Goal: Navigation & Orientation: Find specific page/section

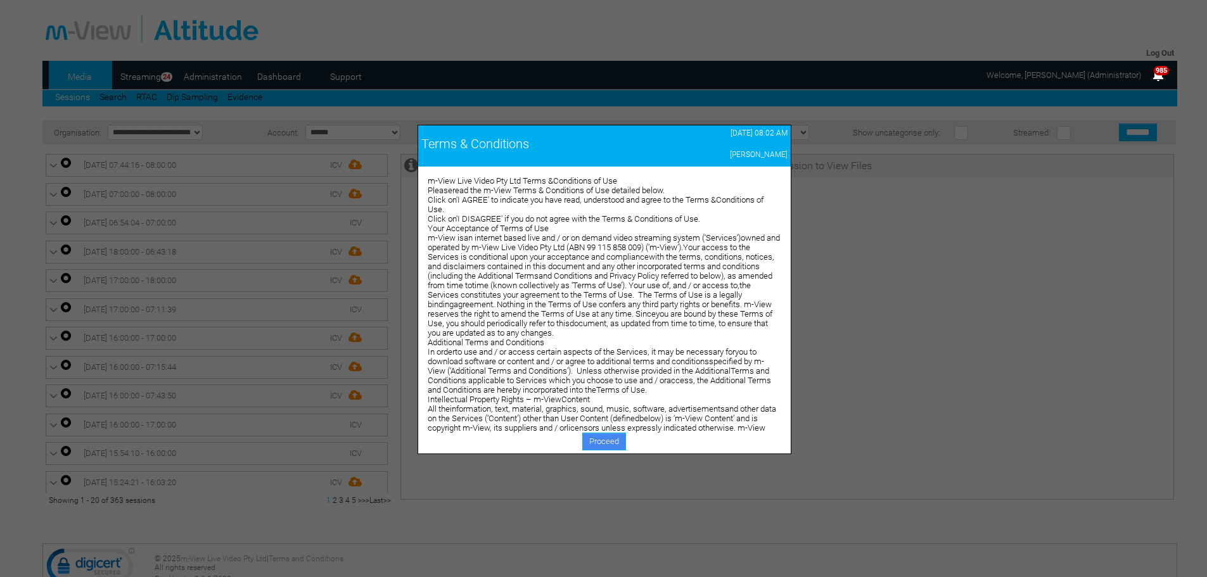
click at [604, 439] on link "Proceed" at bounding box center [604, 442] width 44 height 18
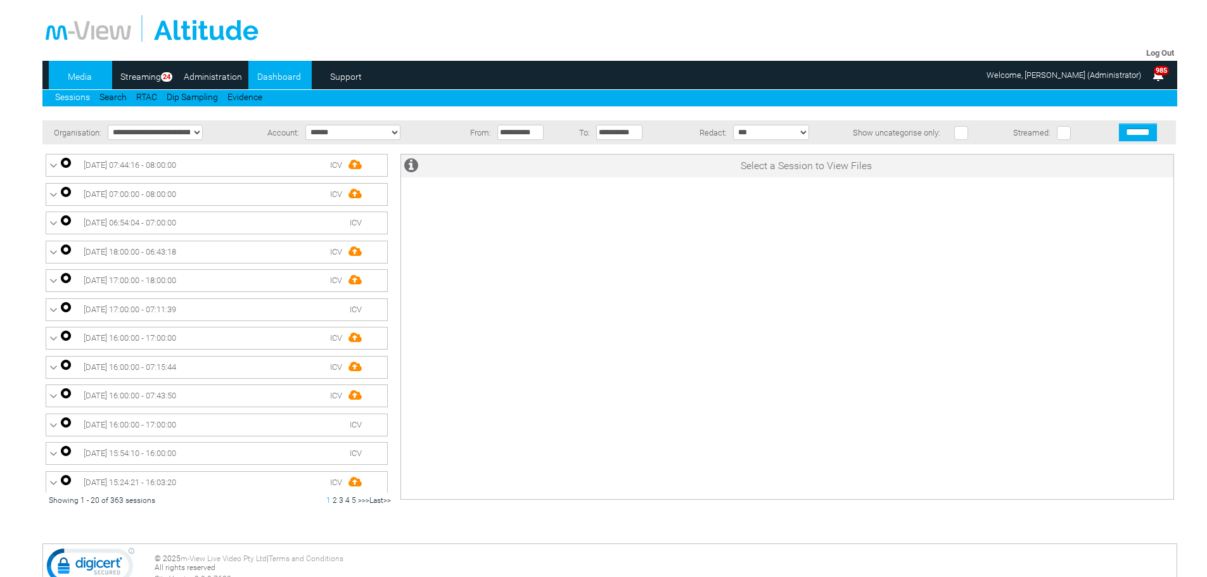
click at [274, 77] on link "Dashboard" at bounding box center [278, 76] width 61 height 19
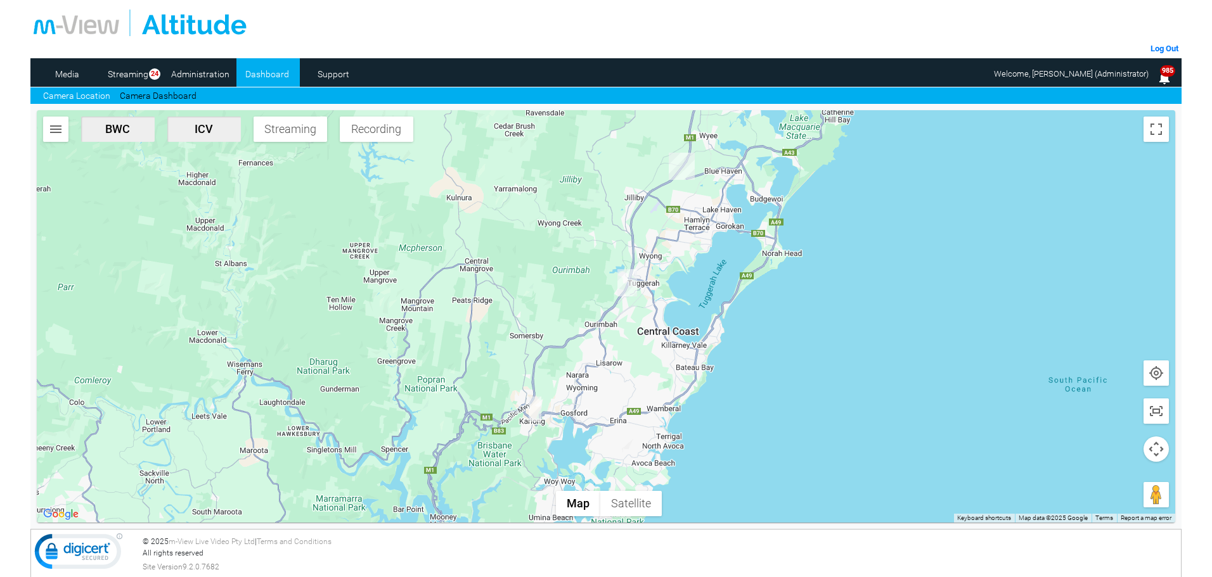
click at [430, 354] on div at bounding box center [606, 316] width 1138 height 413
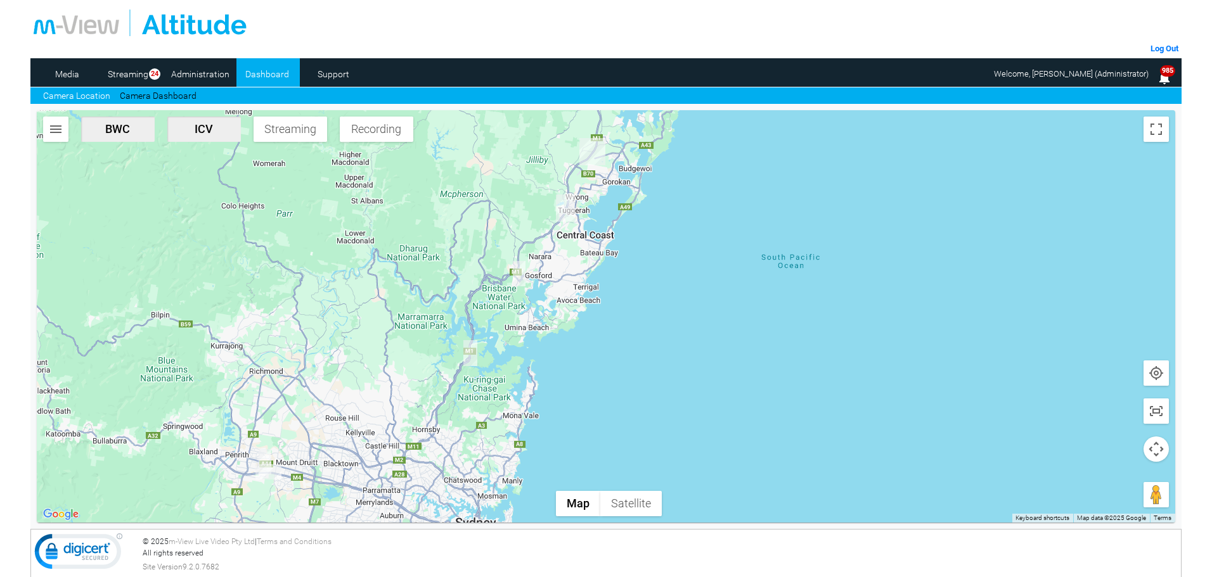
drag, startPoint x: 415, startPoint y: 428, endPoint x: 451, endPoint y: 317, distance: 116.5
click at [451, 317] on div at bounding box center [606, 316] width 1138 height 413
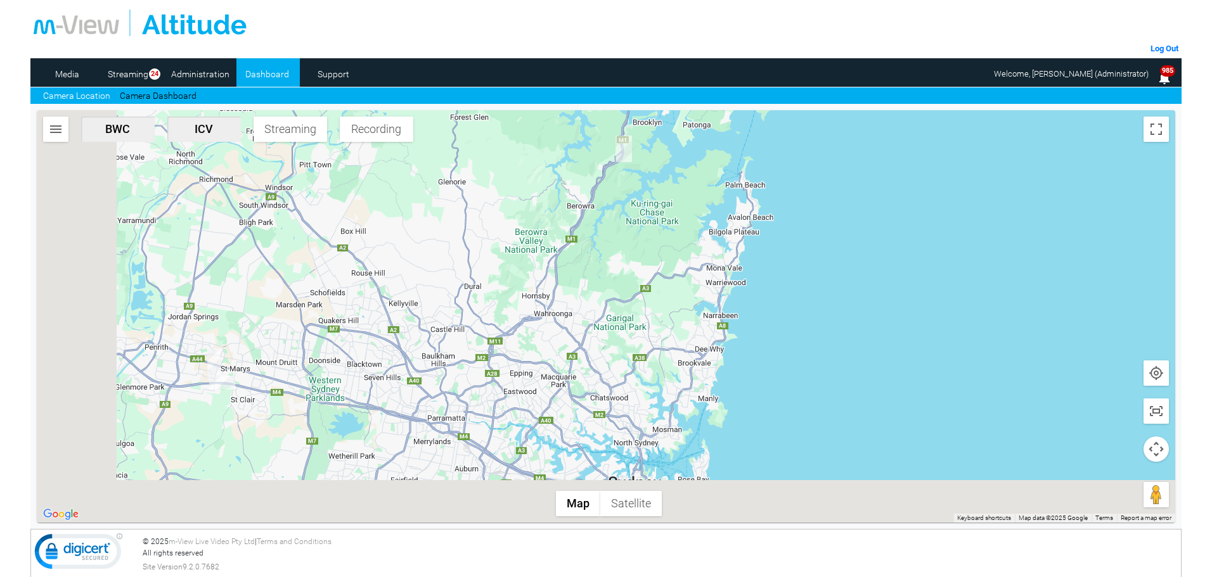
drag, startPoint x: 381, startPoint y: 303, endPoint x: 413, endPoint y: 266, distance: 49.4
click at [413, 266] on div at bounding box center [606, 316] width 1138 height 413
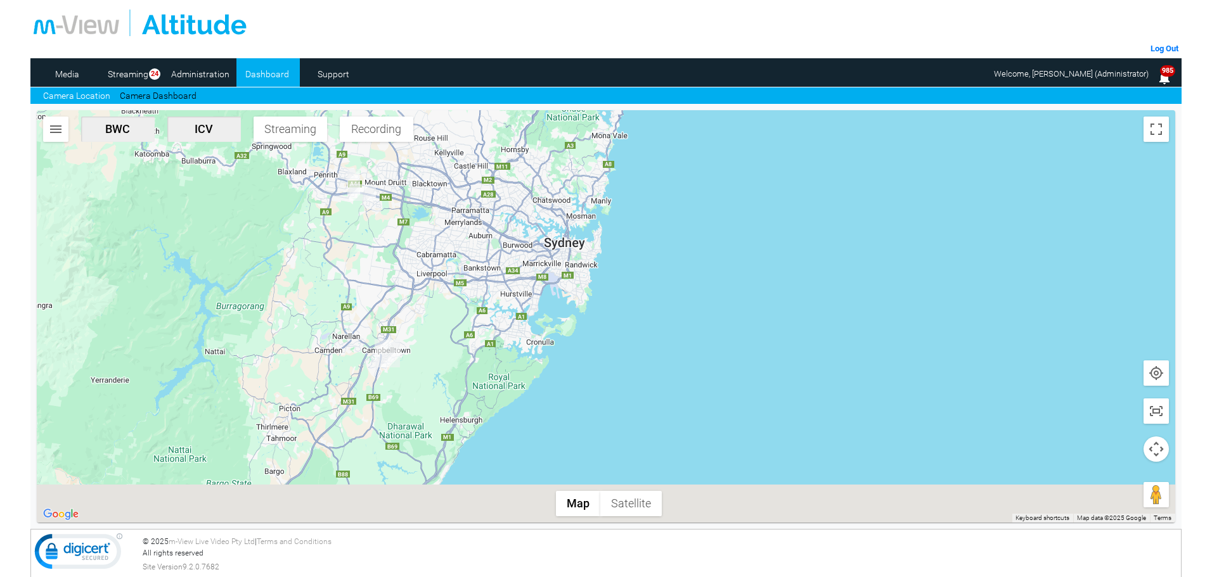
drag, startPoint x: 451, startPoint y: 381, endPoint x: 458, endPoint y: 322, distance: 59.3
click at [460, 316] on div at bounding box center [606, 316] width 1138 height 413
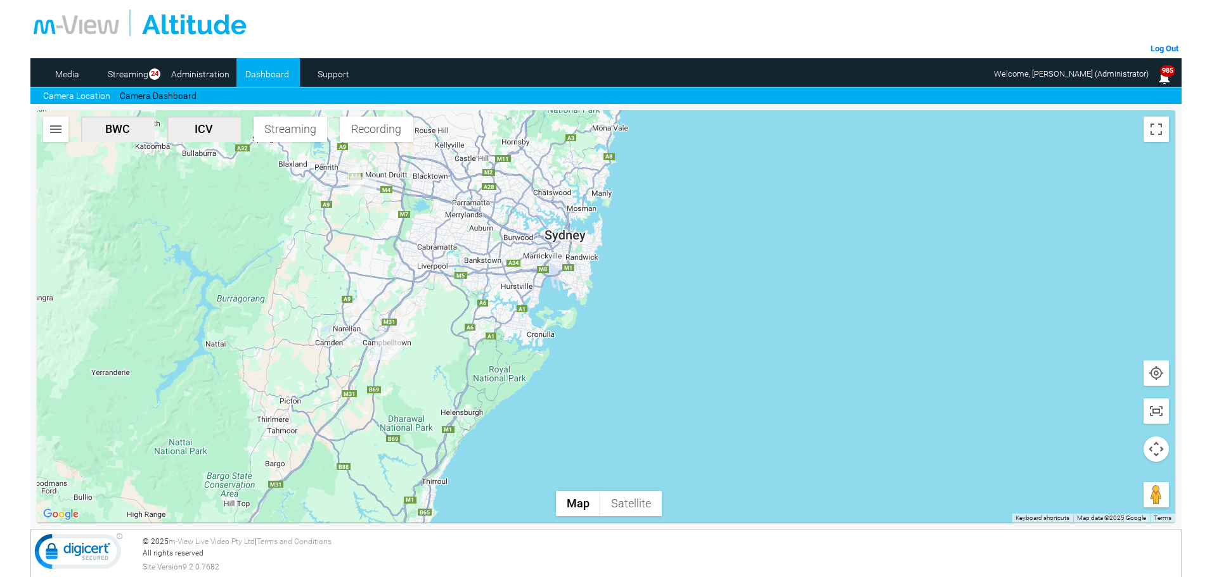
click at [284, 390] on div at bounding box center [606, 316] width 1138 height 413
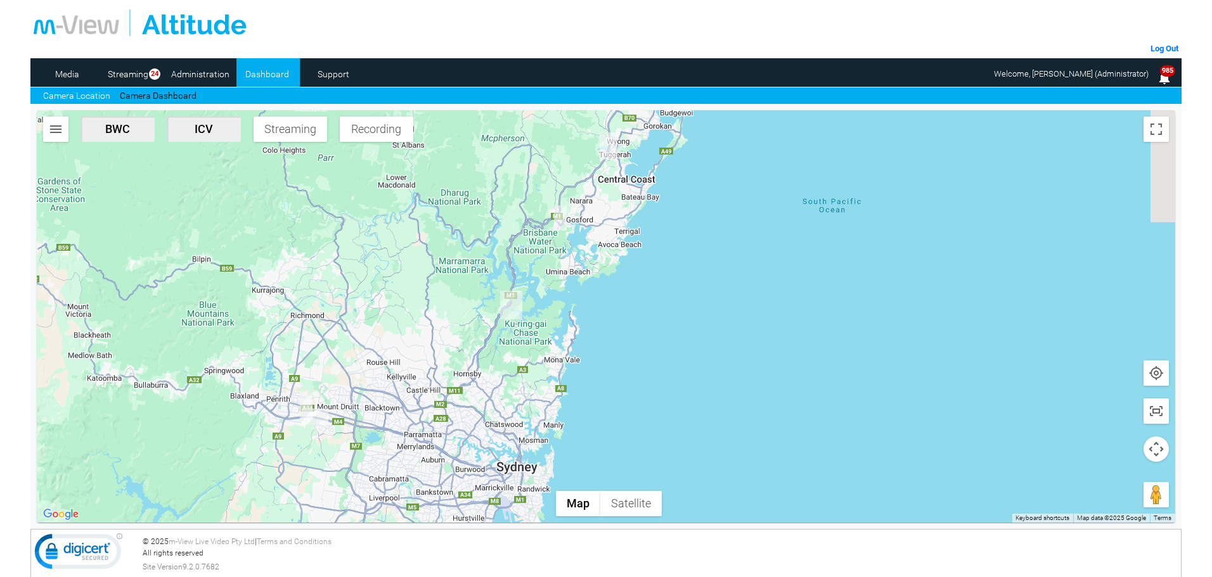
drag, startPoint x: 410, startPoint y: 357, endPoint x: 426, endPoint y: 340, distance: 23.3
click at [387, 391] on div at bounding box center [606, 316] width 1138 height 413
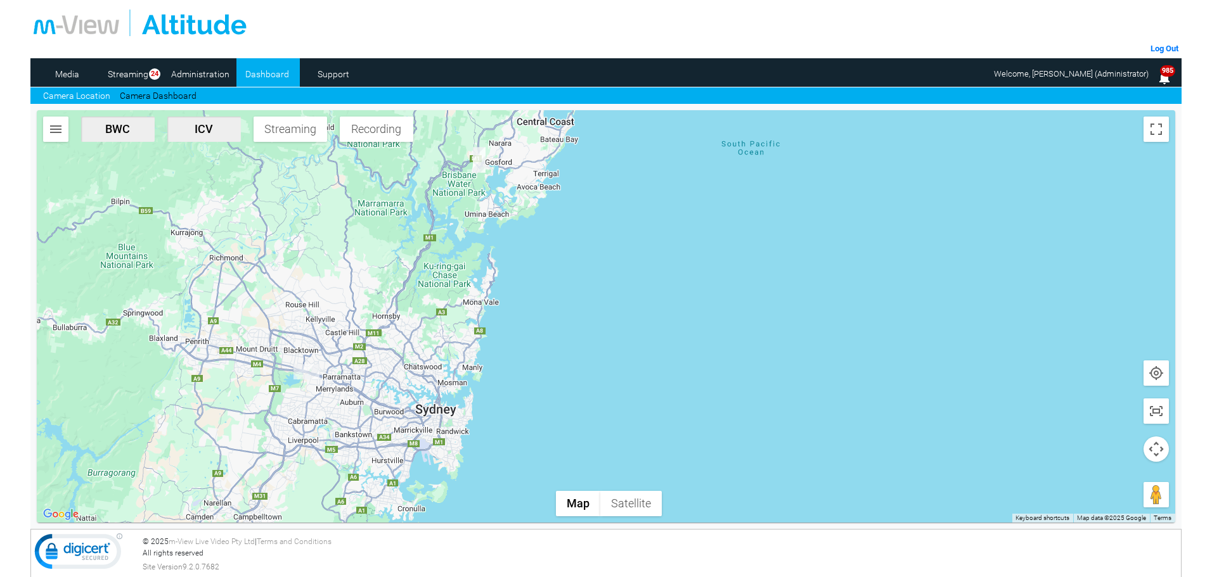
drag, startPoint x: 481, startPoint y: 394, endPoint x: 415, endPoint y: 283, distance: 129.0
click at [415, 283] on div at bounding box center [606, 316] width 1138 height 413
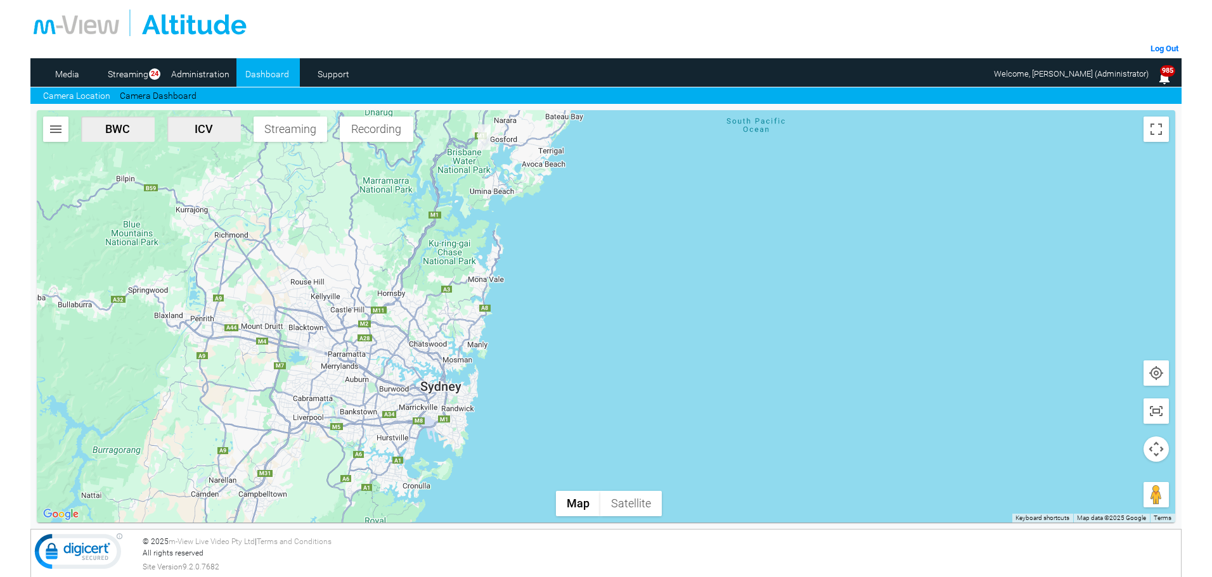
drag, startPoint x: 364, startPoint y: 301, endPoint x: 411, endPoint y: 295, distance: 47.2
click at [411, 295] on div at bounding box center [606, 316] width 1138 height 413
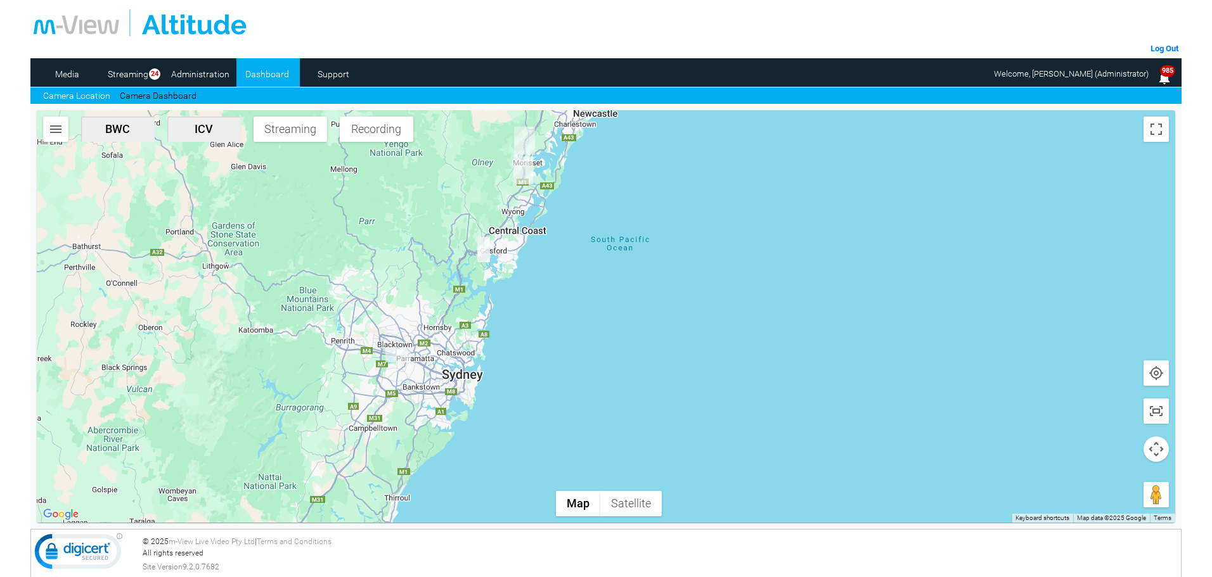
drag, startPoint x: 375, startPoint y: 333, endPoint x: 387, endPoint y: 323, distance: 15.3
click at [387, 323] on div at bounding box center [606, 316] width 1138 height 413
